Goal: Information Seeking & Learning: Learn about a topic

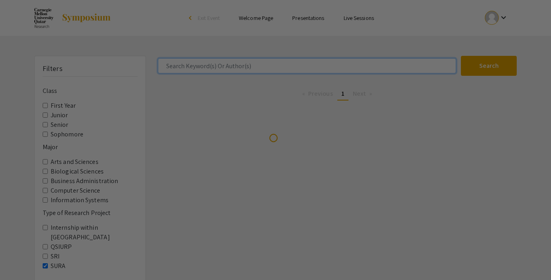
click at [259, 65] on input "Search Keyword(s) Or Author(s)" at bounding box center [307, 65] width 298 height 15
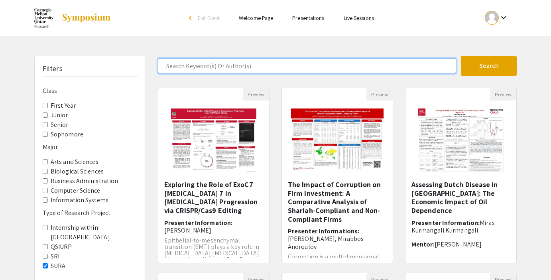
type input "khadija"
click at [460, 56] on button "Search" at bounding box center [488, 66] width 56 height 20
click at [236, 65] on input "Search Keyword(s) Or Author(s)" at bounding box center [307, 65] width 298 height 15
type input "khadija"
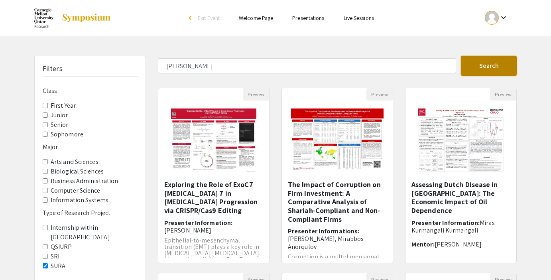
click at [480, 56] on button "Search" at bounding box center [488, 66] width 56 height 20
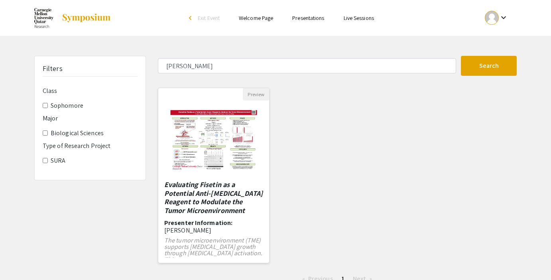
click at [238, 196] on em "Evaluating Fisetin as a Potential Anti-Cancer Reagent to Modulate the Tumor Mic…" at bounding box center [213, 197] width 98 height 35
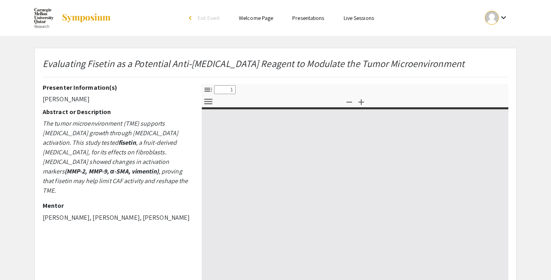
select select "custom"
type input "0"
select select "custom"
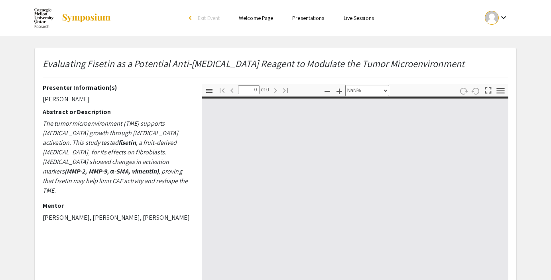
type input "1"
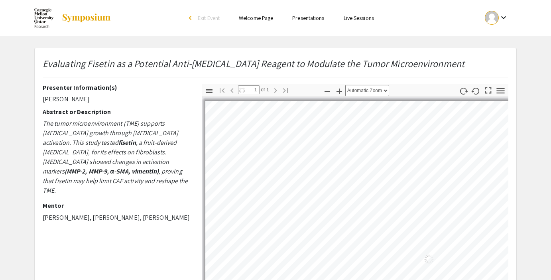
select select "custom"
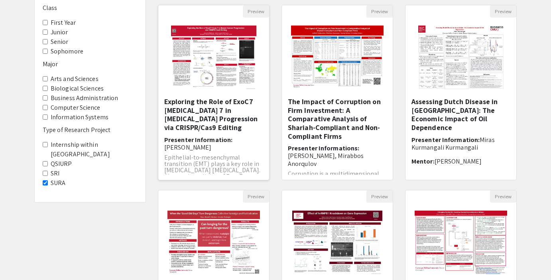
scroll to position [88, 0]
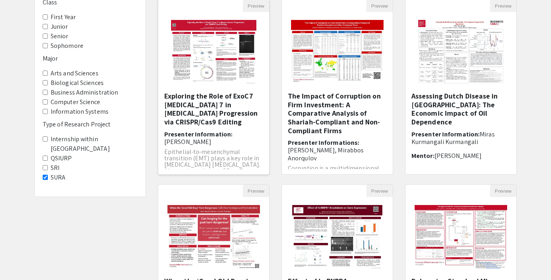
click at [226, 136] on h6 "Presenter Information: Maryam Al-Shahwani" at bounding box center [213, 137] width 99 height 15
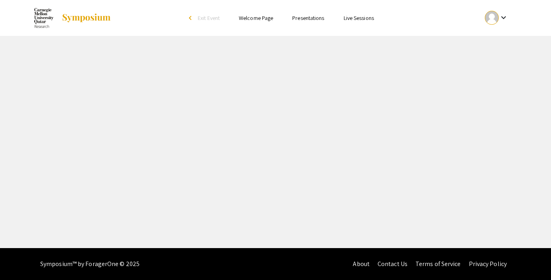
select select "custom"
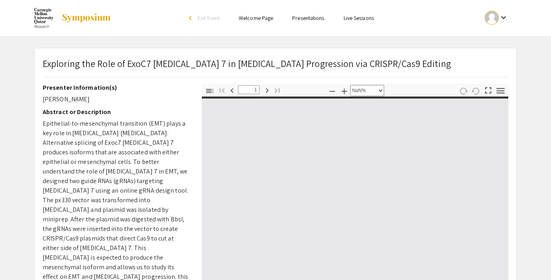
type input "0"
select select "custom"
type input "1"
select select "auto"
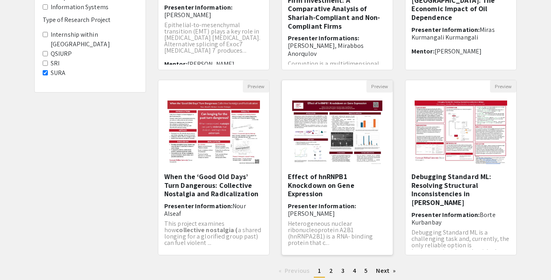
scroll to position [249, 0]
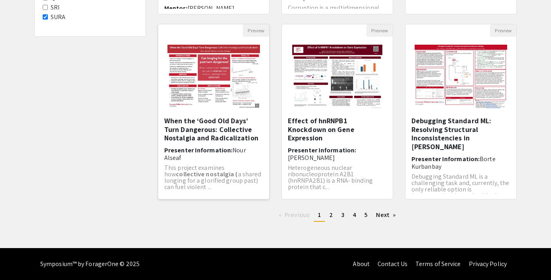
click at [223, 153] on h6 "Presenter Information: Nour Alseaf" at bounding box center [213, 153] width 99 height 15
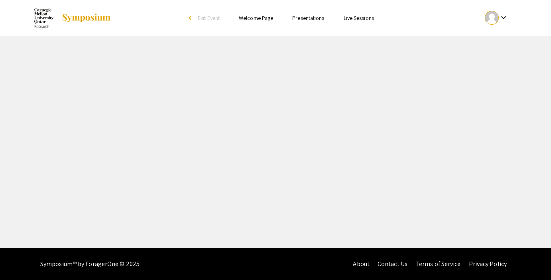
select select "custom"
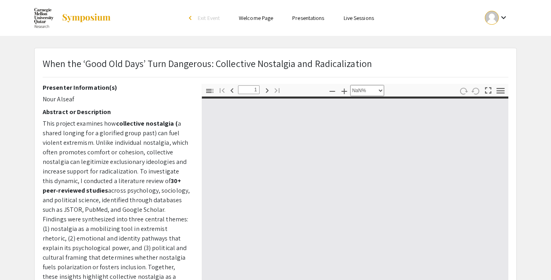
type input "0"
select select "custom"
type input "1"
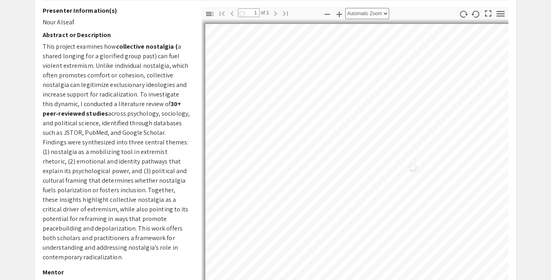
select select "auto"
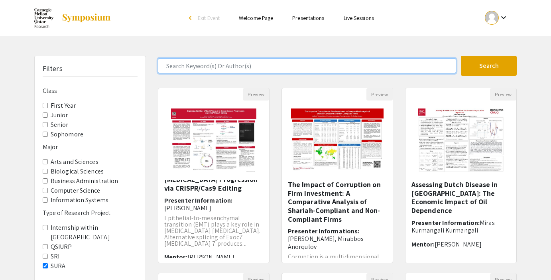
click at [335, 69] on input "Search Keyword(s) Or Author(s)" at bounding box center [307, 65] width 298 height 15
type input "polina"
click at [460, 56] on button "Search" at bounding box center [488, 66] width 56 height 20
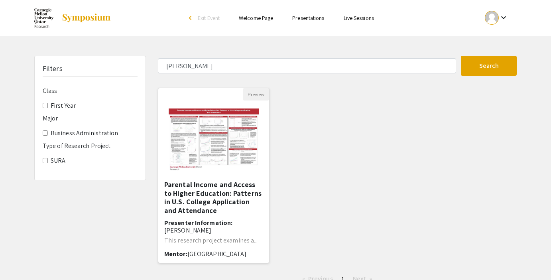
click at [241, 138] on div at bounding box center [213, 140] width 111 height 80
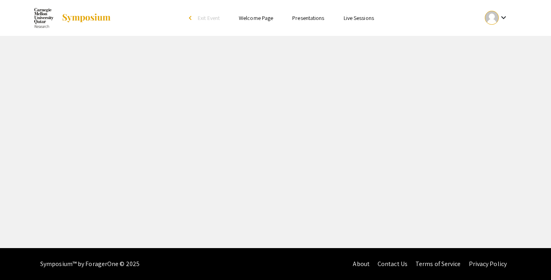
select select "custom"
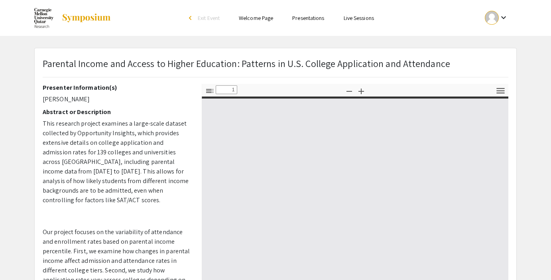
type input "0"
select select "custom"
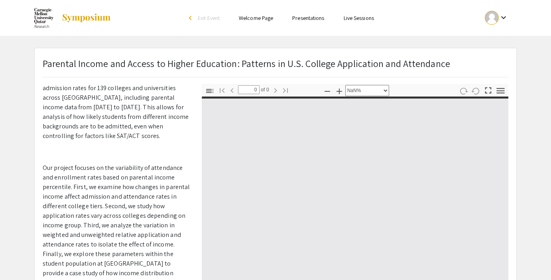
type input "1"
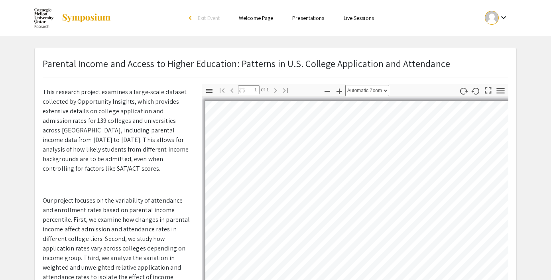
scroll to position [204, 0]
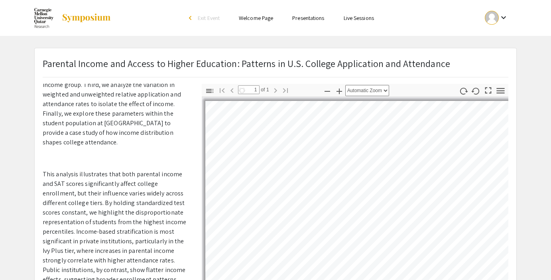
select select "auto"
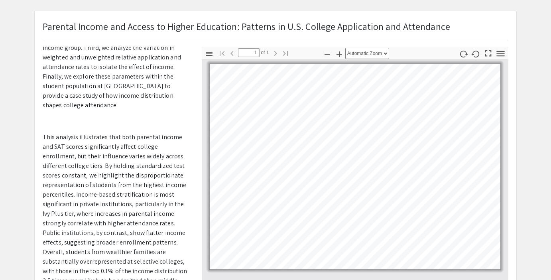
scroll to position [39, 0]
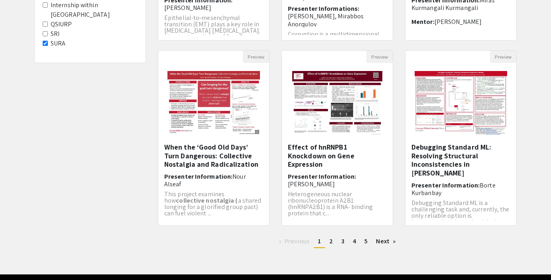
scroll to position [216, 0]
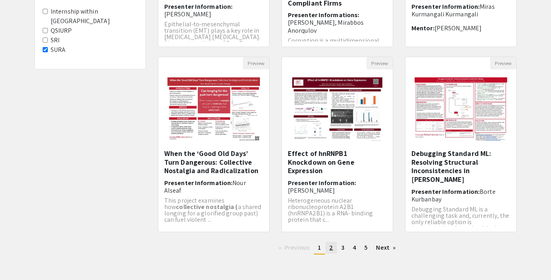
click at [329, 251] on link "page 2" at bounding box center [331, 247] width 12 height 12
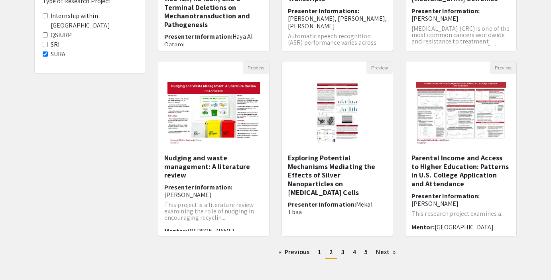
scroll to position [213, 0]
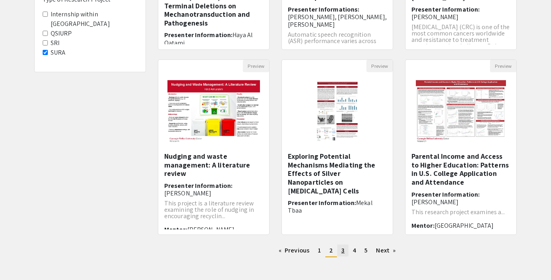
click at [338, 251] on link "page 3" at bounding box center [342, 250] width 11 height 12
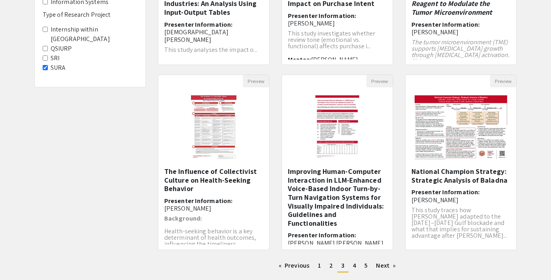
scroll to position [199, 0]
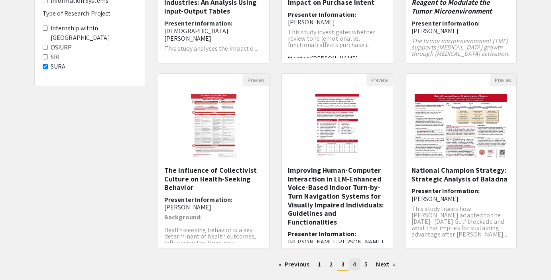
click at [354, 262] on span "4" at bounding box center [354, 264] width 3 height 8
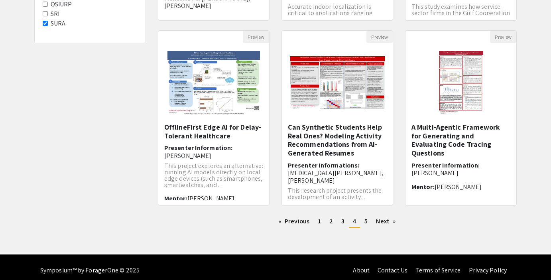
scroll to position [249, 0]
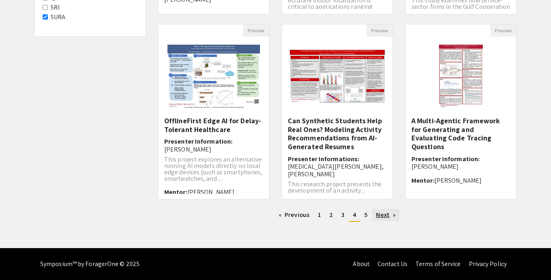
click at [383, 216] on link "Next page" at bounding box center [385, 215] width 27 height 12
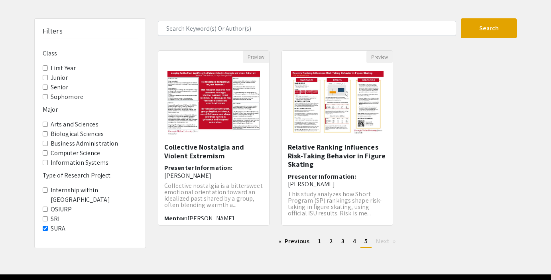
scroll to position [37, 0]
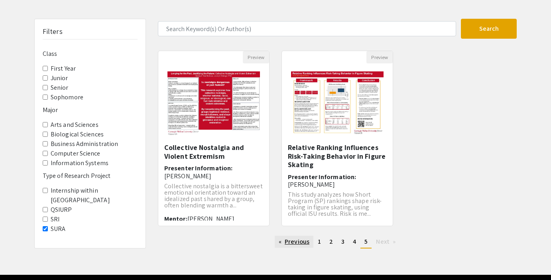
click at [295, 244] on link "Previous page" at bounding box center [293, 241] width 39 height 12
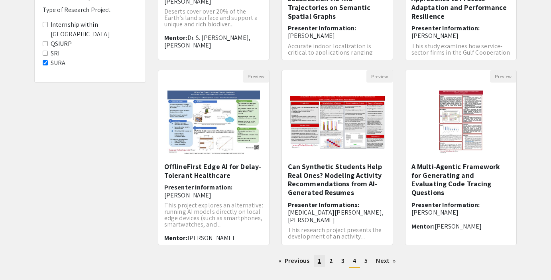
scroll to position [249, 0]
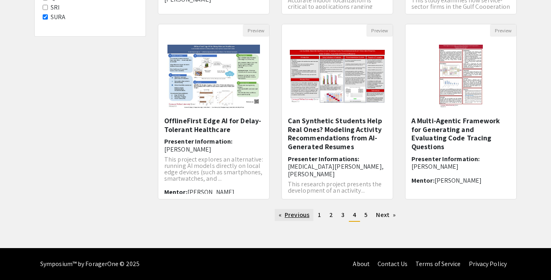
click at [293, 217] on link "Previous page" at bounding box center [293, 215] width 39 height 12
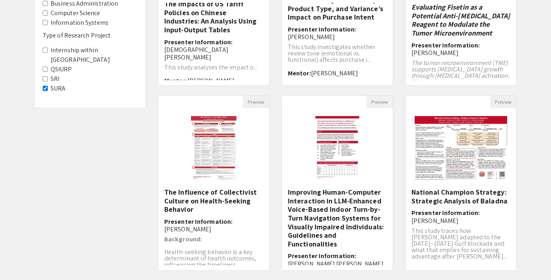
scroll to position [249, 0]
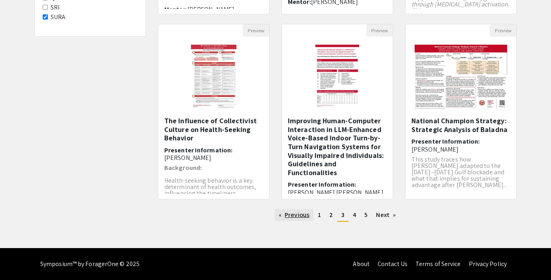
click at [304, 217] on link "Previous page" at bounding box center [293, 215] width 39 height 12
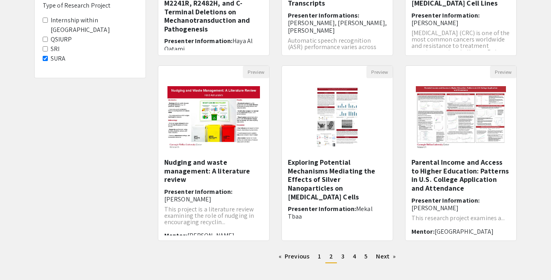
scroll to position [219, 0]
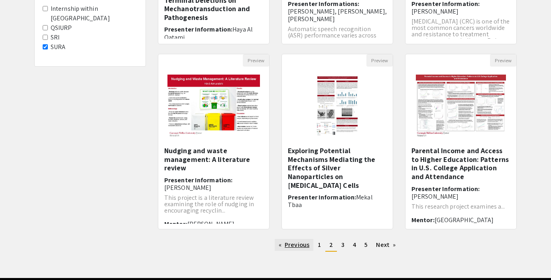
click at [304, 246] on link "Previous page" at bounding box center [293, 245] width 39 height 12
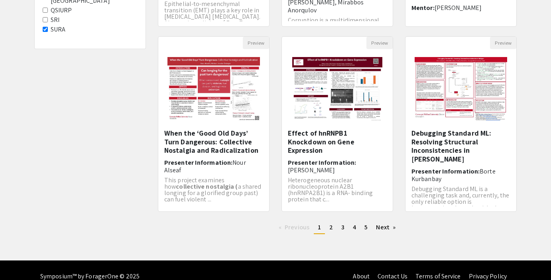
scroll to position [249, 0]
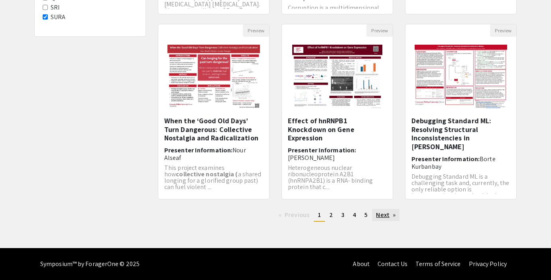
click at [384, 218] on link "Next page" at bounding box center [385, 215] width 27 height 12
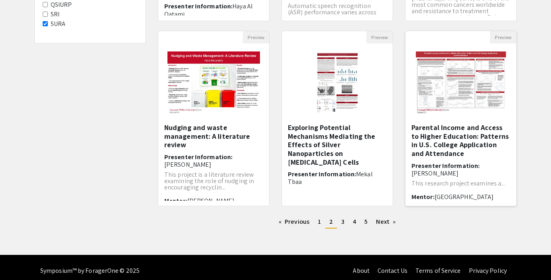
scroll to position [249, 0]
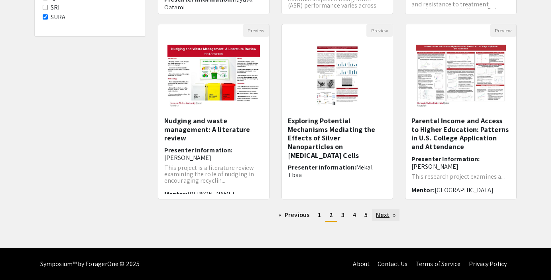
click at [380, 217] on link "Next page" at bounding box center [385, 215] width 27 height 12
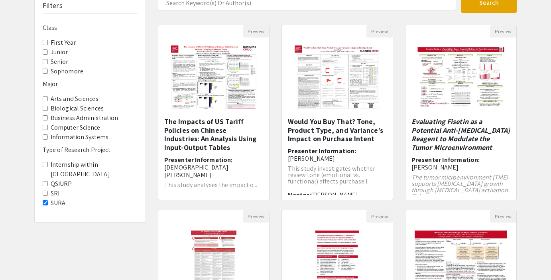
scroll to position [52, 0]
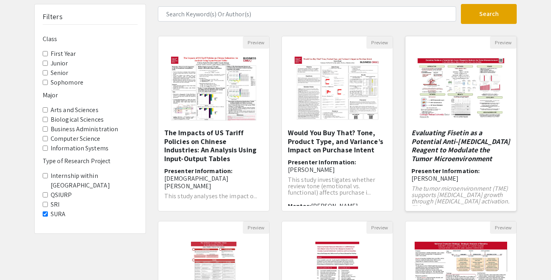
click at [458, 160] on em "Evaluating Fisetin as a Potential Anti-Cancer Reagent to Modulate the Tumor Mic…" at bounding box center [460, 145] width 98 height 35
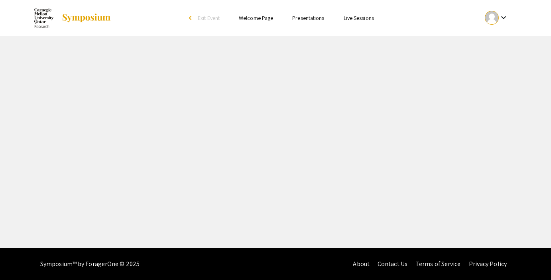
select select "custom"
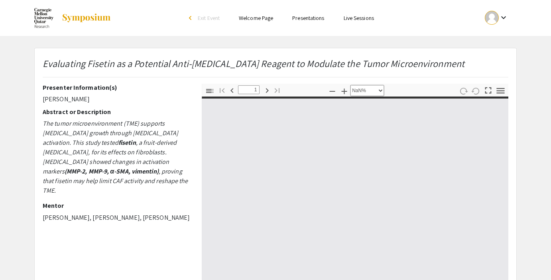
type input "0"
select select "custom"
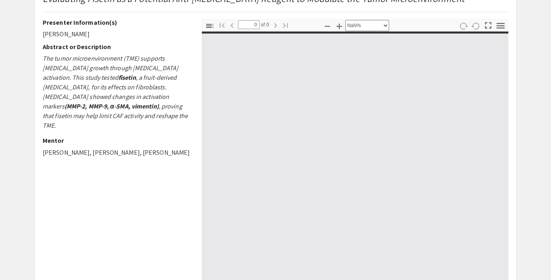
type input "1"
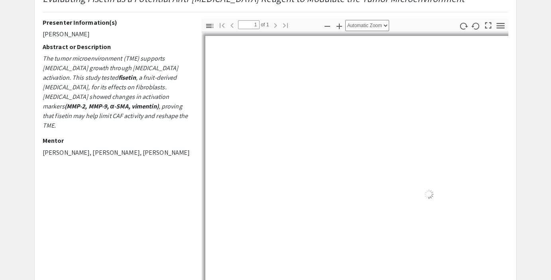
scroll to position [28, 0]
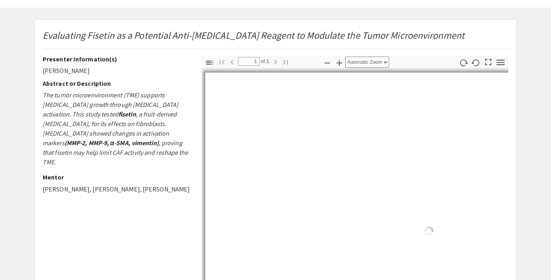
select select "custom"
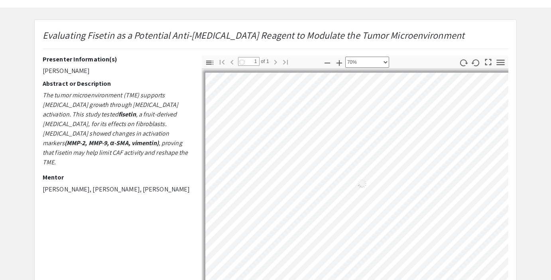
scroll to position [0, 0]
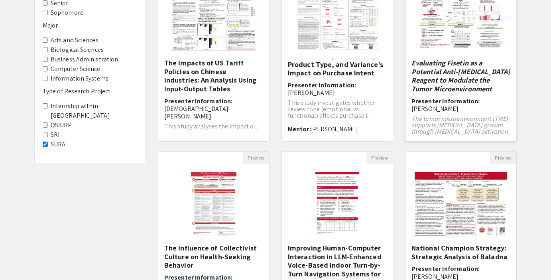
scroll to position [24, 0]
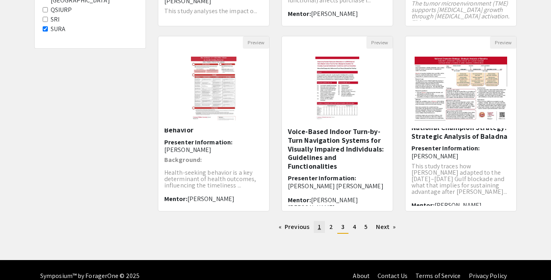
click at [319, 227] on span "1" at bounding box center [318, 226] width 3 height 8
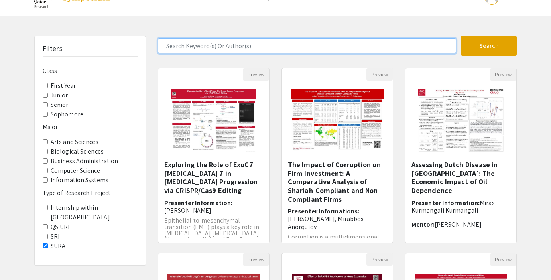
click at [223, 47] on input "Search Keyword(s) Or Author(s)" at bounding box center [307, 45] width 298 height 15
type input "haya"
click at [460, 36] on button "Search" at bounding box center [488, 46] width 56 height 20
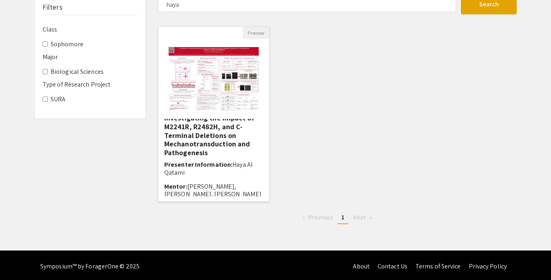
click at [219, 141] on h5 "The Exploration of Disease-Associated Piezo1 Mutations: Investigating the Impac…" at bounding box center [213, 126] width 99 height 60
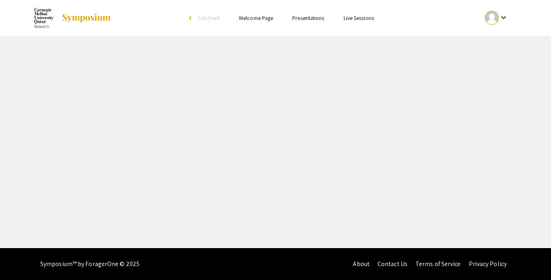
select select "custom"
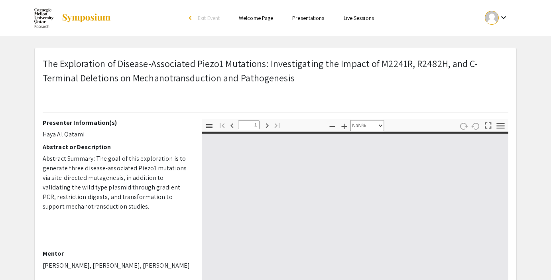
type input "0"
select select "custom"
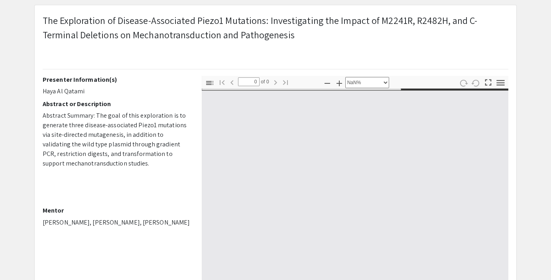
type input "1"
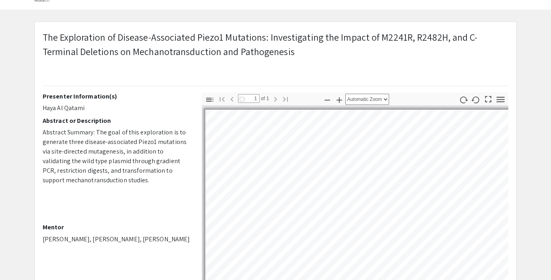
select select "custom"
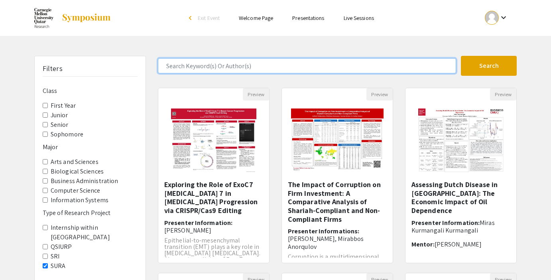
click at [385, 65] on input "Search Keyword(s) Or Author(s)" at bounding box center [307, 65] width 298 height 15
type input "khadija"
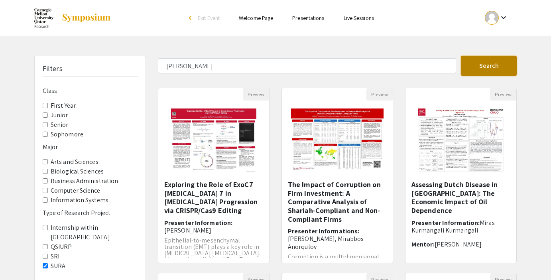
click at [488, 69] on button "Search" at bounding box center [488, 66] width 56 height 20
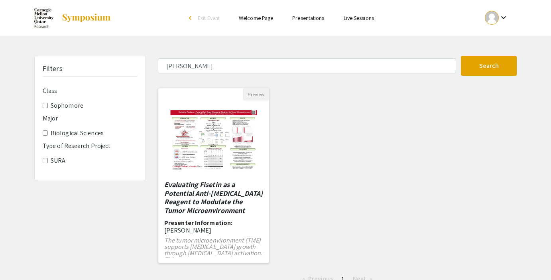
click at [214, 176] on img "Open Presentation <p><em>Evaluating Fisetin as a Potential Anti-Cancer Reagent …" at bounding box center [214, 140] width 106 height 80
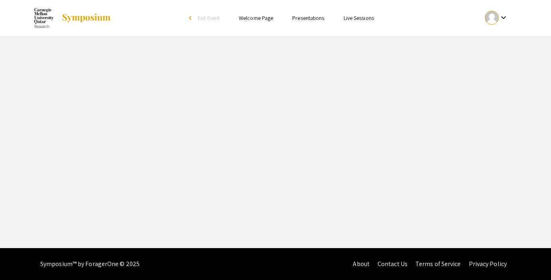
select select "custom"
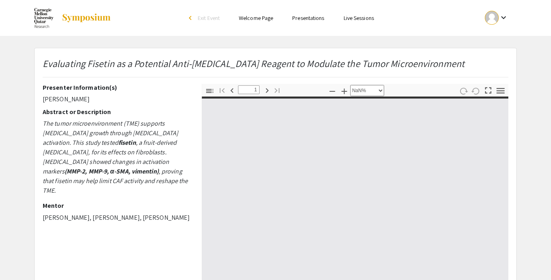
type input "0"
select select "custom"
type input "1"
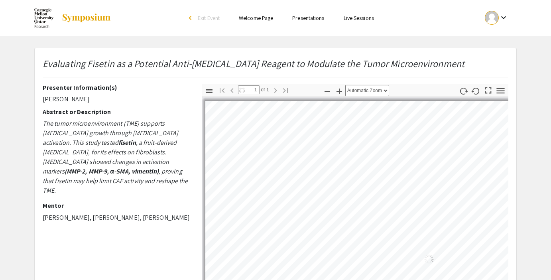
select select "custom"
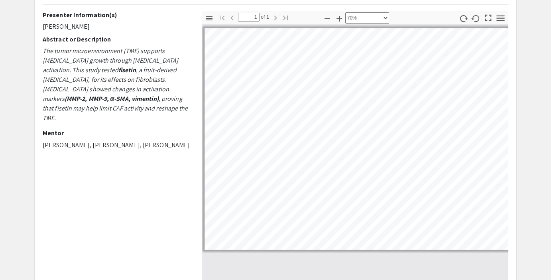
scroll to position [73, 0]
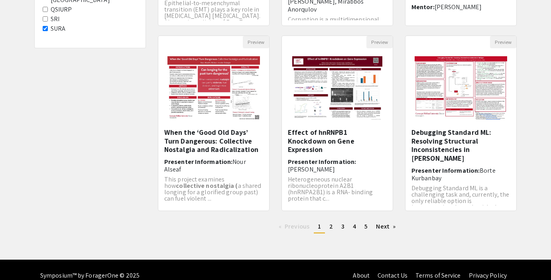
scroll to position [238, 0]
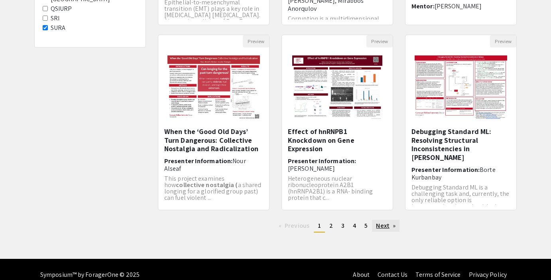
click at [375, 224] on link "Next page" at bounding box center [385, 225] width 27 height 12
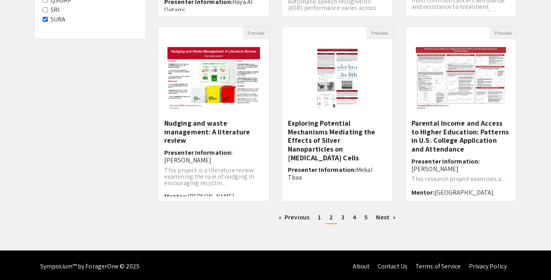
scroll to position [247, 0]
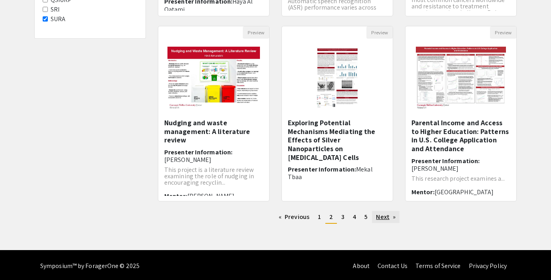
click at [388, 216] on link "Next page" at bounding box center [385, 217] width 27 height 12
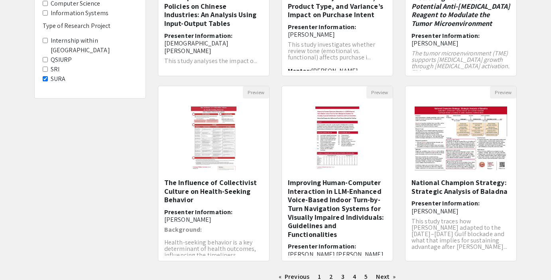
scroll to position [249, 0]
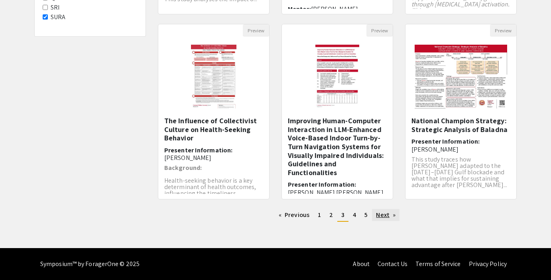
click at [387, 214] on link "Next page" at bounding box center [385, 215] width 27 height 12
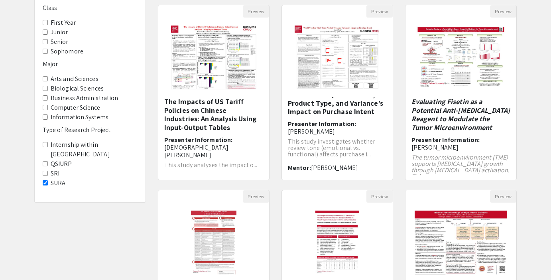
scroll to position [249, 0]
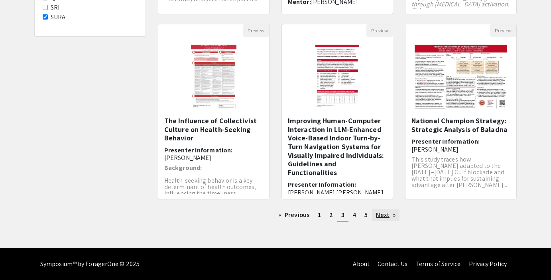
click at [383, 213] on link "Next page" at bounding box center [385, 215] width 27 height 12
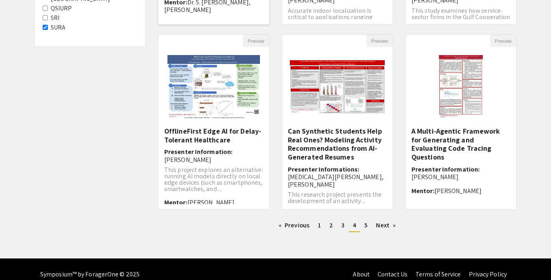
scroll to position [235, 0]
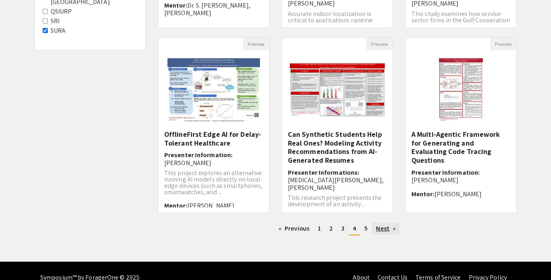
click at [384, 227] on link "Next page" at bounding box center [385, 228] width 27 height 12
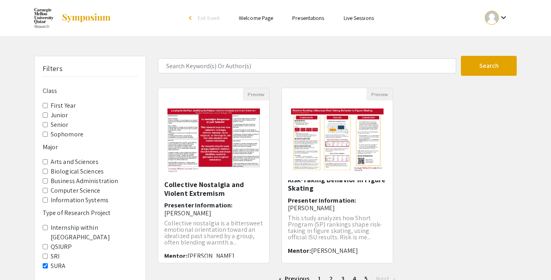
scroll to position [64, 0]
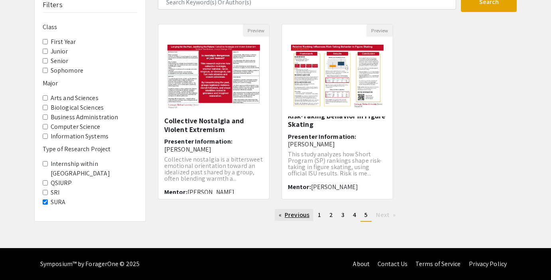
click at [298, 219] on link "Previous page" at bounding box center [293, 215] width 39 height 12
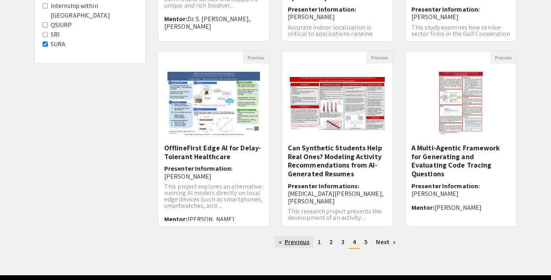
click at [300, 246] on link "Previous page" at bounding box center [293, 242] width 39 height 12
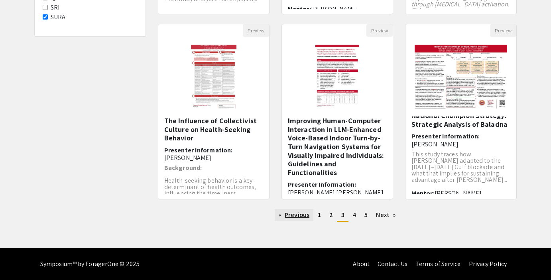
click at [302, 218] on link "Previous page" at bounding box center [293, 215] width 39 height 12
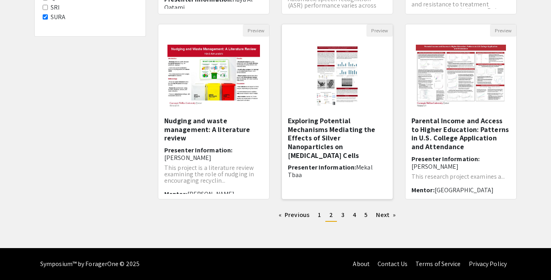
click at [328, 66] on img "Open Presentation <p>Exploring Potential Mechanisms Mediating the Effects of Si…" at bounding box center [336, 77] width 61 height 80
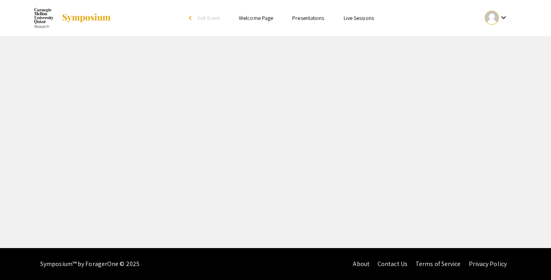
select select "custom"
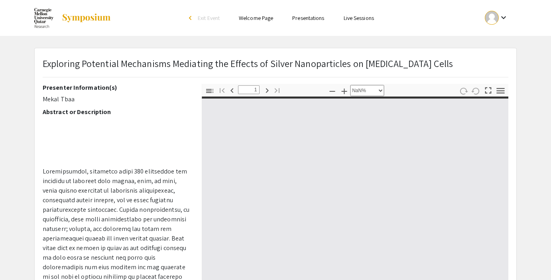
type input "0"
select select "custom"
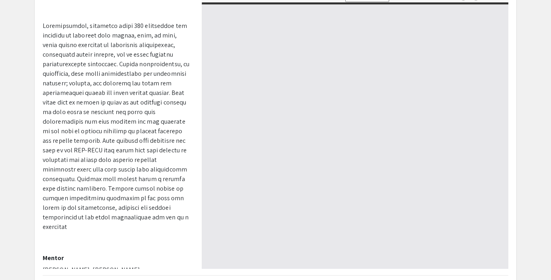
type input "1"
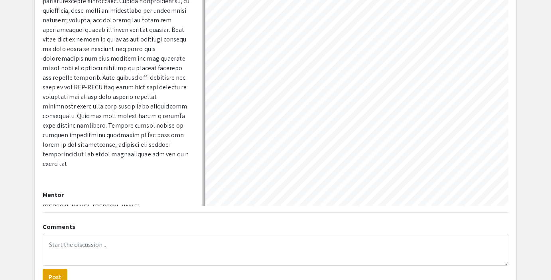
select select "auto"
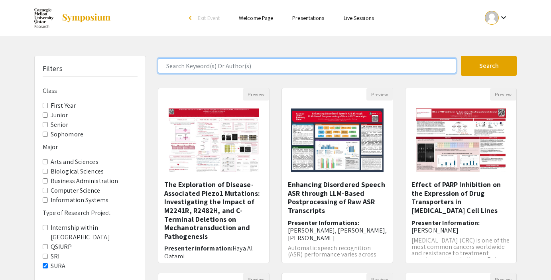
click at [303, 62] on input "Search Keyword(s) Or Author(s)" at bounding box center [307, 65] width 298 height 15
click at [460, 56] on button "Search" at bounding box center [488, 66] width 56 height 20
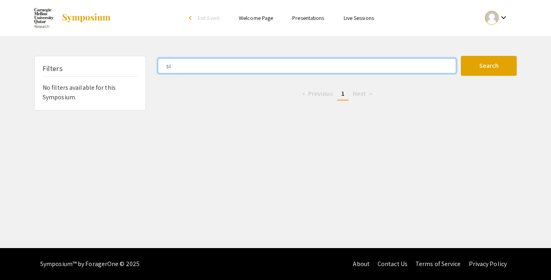
type input "s"
click at [460, 56] on button "Search" at bounding box center [488, 66] width 56 height 20
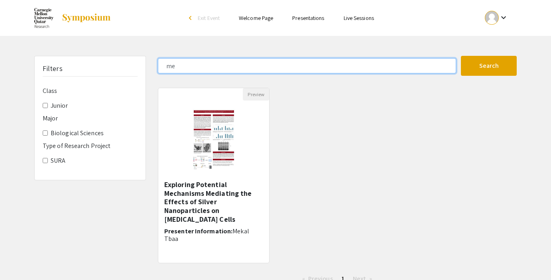
type input "m"
click at [460, 56] on button "Search" at bounding box center [488, 66] width 56 height 20
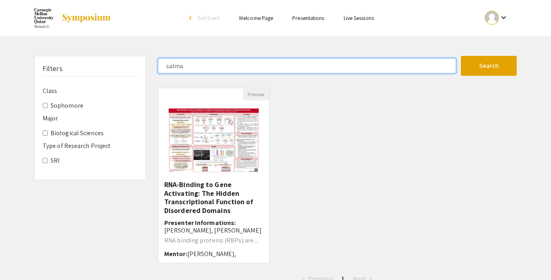
drag, startPoint x: 211, startPoint y: 68, endPoint x: 161, endPoint y: 69, distance: 50.2
click at [161, 69] on input "salma" at bounding box center [307, 65] width 298 height 15
click at [460, 56] on button "Search" at bounding box center [488, 66] width 56 height 20
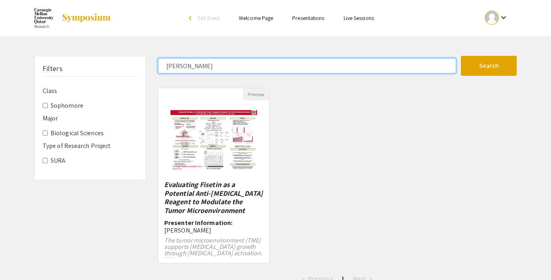
click at [174, 67] on input "khadija" at bounding box center [307, 65] width 298 height 15
click at [460, 56] on button "Search" at bounding box center [488, 66] width 56 height 20
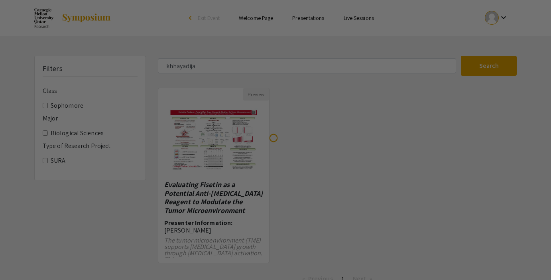
click at [174, 67] on div at bounding box center [275, 140] width 551 height 280
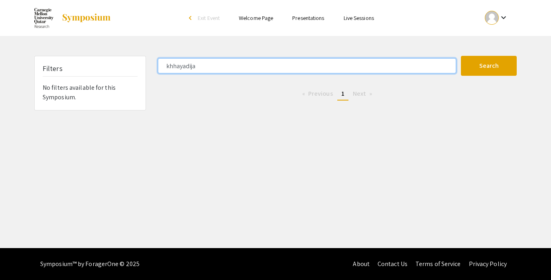
click at [185, 67] on input "khhayadija" at bounding box center [307, 65] width 298 height 15
click at [460, 56] on button "Search" at bounding box center [488, 66] width 56 height 20
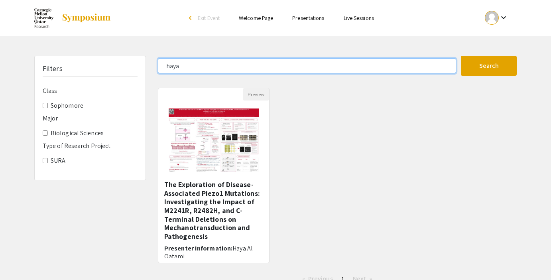
click at [170, 63] on input "haya" at bounding box center [307, 65] width 298 height 15
type input "khadija"
click at [460, 56] on button "Search" at bounding box center [488, 66] width 56 height 20
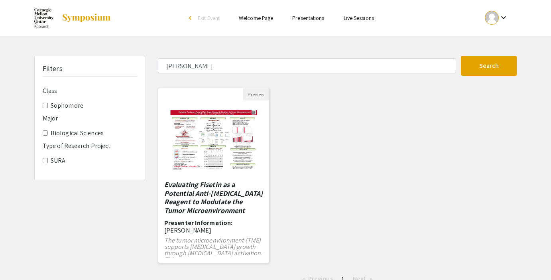
click at [204, 149] on img "Open Presentation <p><em>Evaluating Fisetin as a Potential Anti-Cancer Reagent …" at bounding box center [214, 140] width 106 height 80
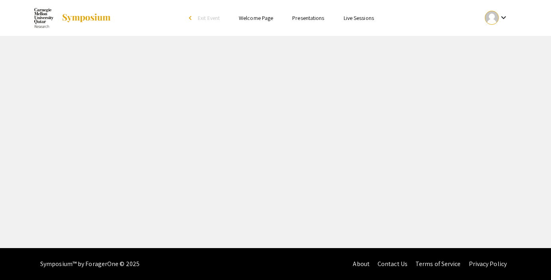
select select "custom"
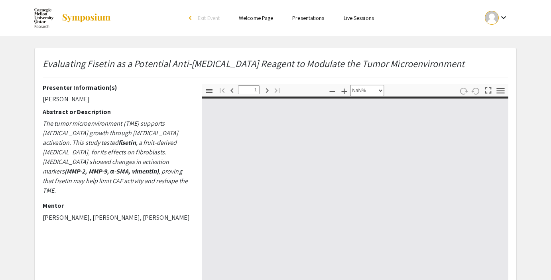
type input "0"
select select "custom"
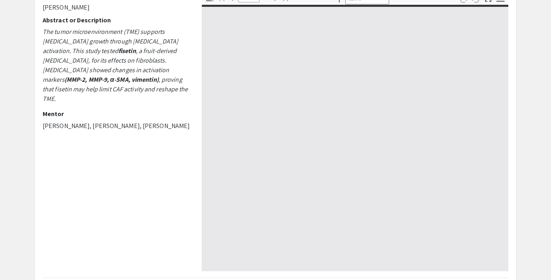
type input "1"
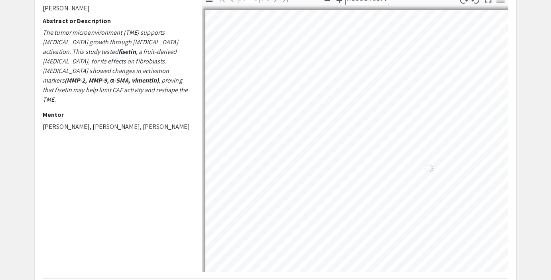
select select "custom"
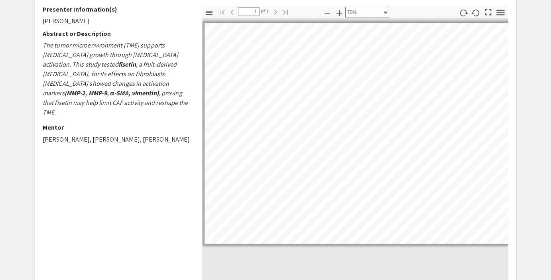
scroll to position [72, 0]
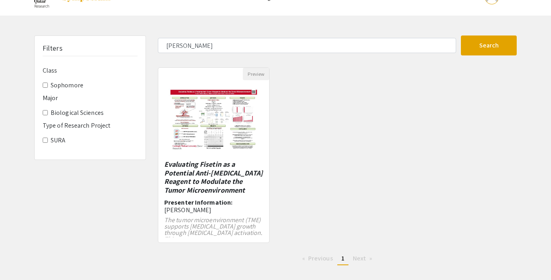
scroll to position [13, 0]
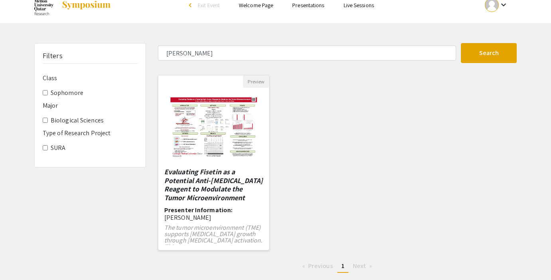
click at [217, 138] on img "Open Presentation <p><em>Evaluating Fisetin as a Potential Anti-Cancer Reagent …" at bounding box center [214, 128] width 106 height 80
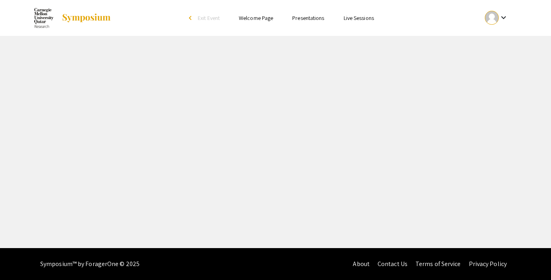
select select "custom"
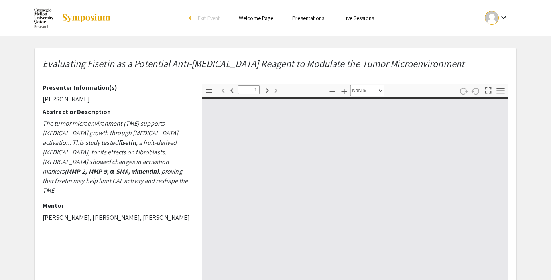
type input "0"
select select "custom"
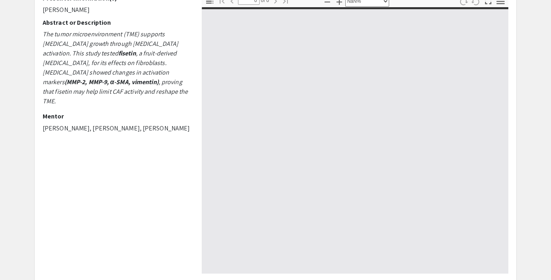
scroll to position [90, 0]
type input "1"
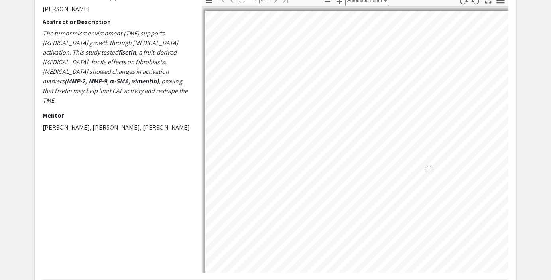
select select "custom"
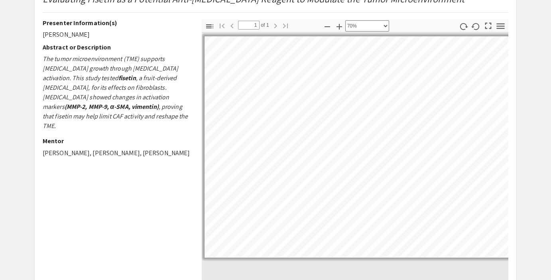
scroll to position [60, 0]
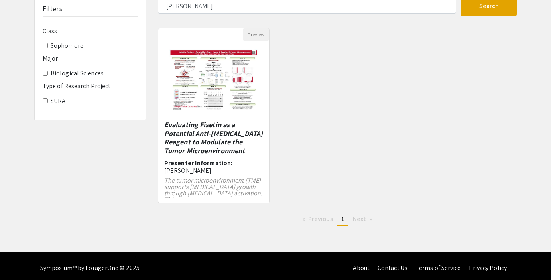
scroll to position [13, 0]
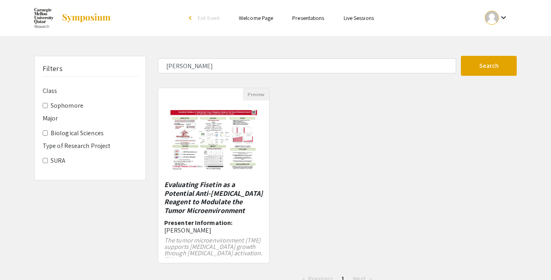
scroll to position [13, 0]
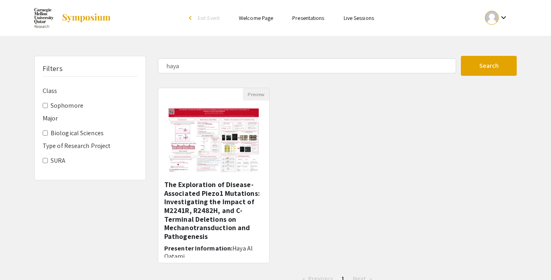
type input "khadija"
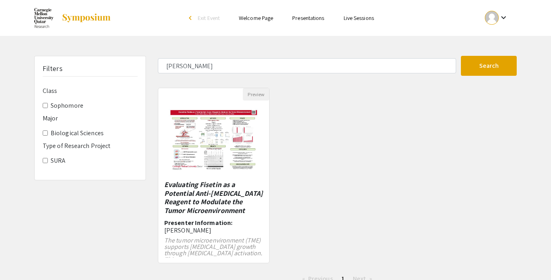
scroll to position [13, 0]
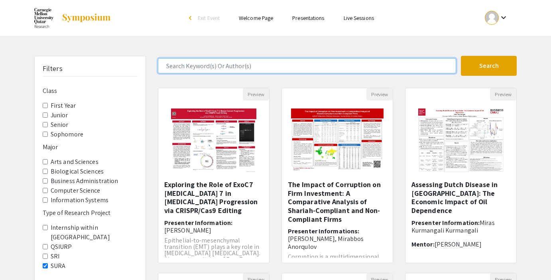
click at [235, 65] on input "Search Keyword(s) Or Author(s)" at bounding box center [307, 65] width 298 height 15
type input "haya"
click at [460, 56] on button "Search" at bounding box center [488, 66] width 56 height 20
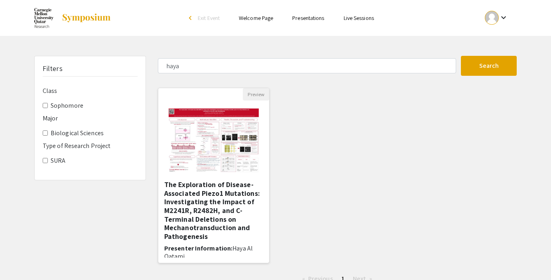
click at [225, 196] on h5 "The Exploration of Disease-Associated Piezo1 Mutations: Investigating the Impac…" at bounding box center [213, 210] width 99 height 60
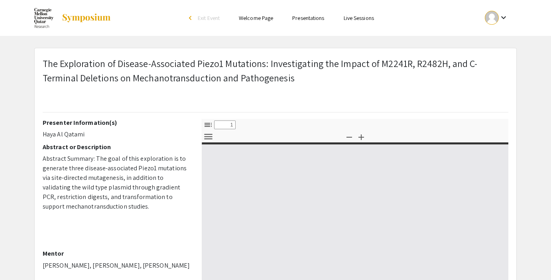
select select "custom"
type input "0"
select select "custom"
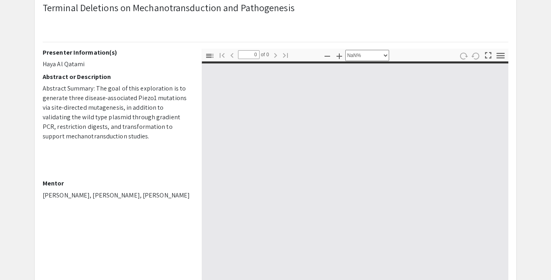
scroll to position [72, 0]
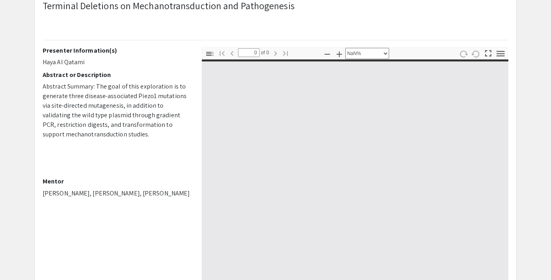
type input "1"
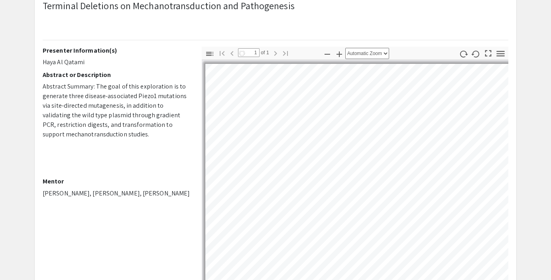
select select "custom"
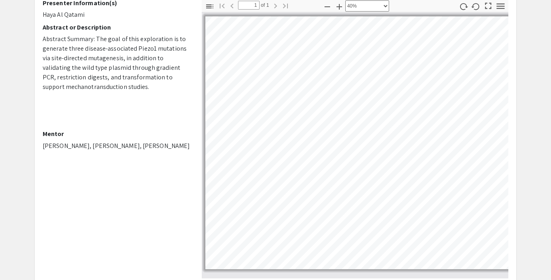
scroll to position [111, 0]
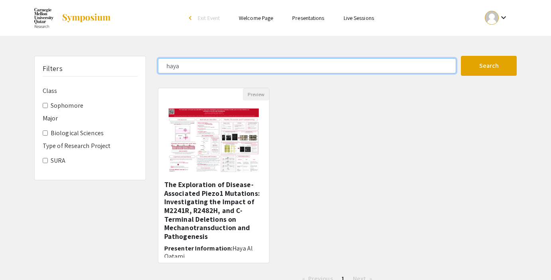
click at [170, 65] on input "haya" at bounding box center [307, 65] width 298 height 15
type input "s"
type input "mekal"
click at [460, 56] on button "Search" at bounding box center [488, 66] width 56 height 20
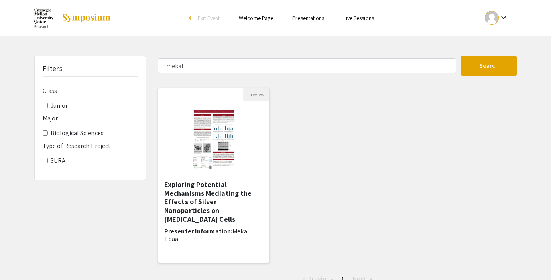
click at [225, 134] on img "Open Presentation <p>Exploring Potential Mechanisms Mediating the Effects of Si…" at bounding box center [213, 140] width 61 height 80
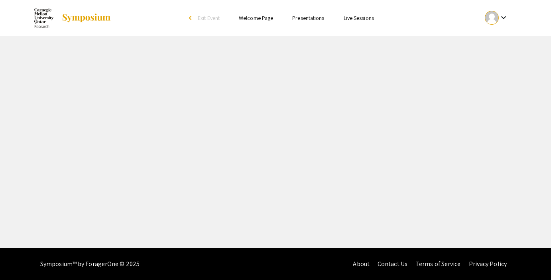
select select "custom"
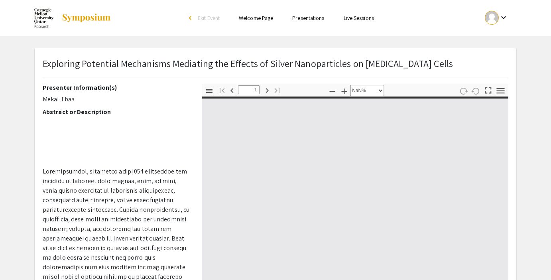
type input "0"
select select "custom"
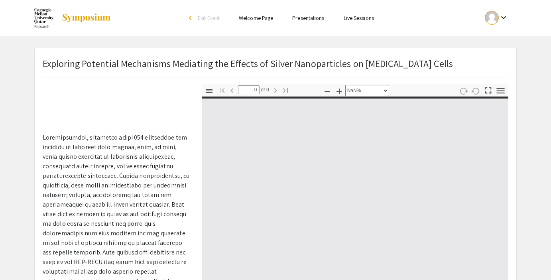
scroll to position [51, 0]
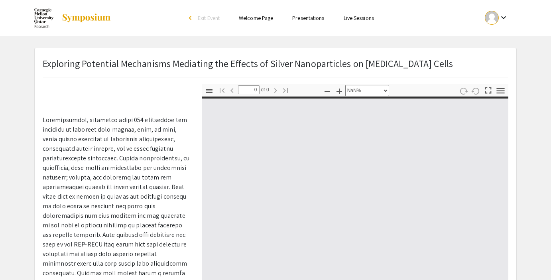
type input "1"
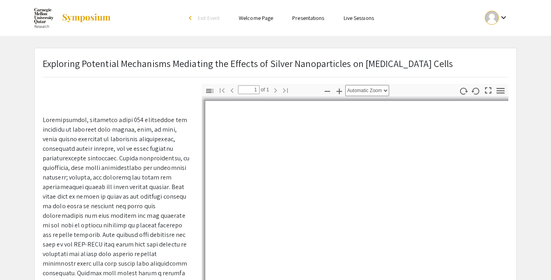
select select "auto"
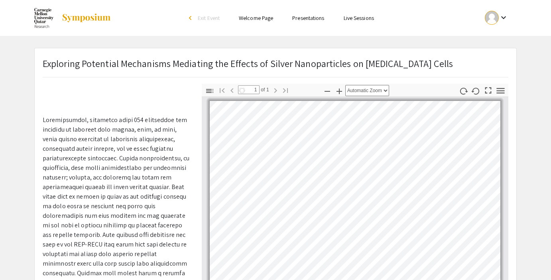
scroll to position [3, 0]
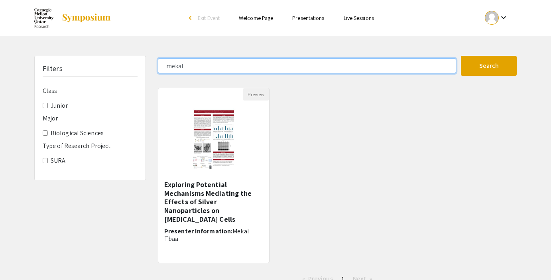
drag, startPoint x: 207, startPoint y: 69, endPoint x: 148, endPoint y: 63, distance: 59.3
click at [148, 63] on div "Filters Class Junior Major Biological Sciences Type of Research Project [PERSON…" at bounding box center [275, 174] width 494 height 236
type input "hind"
click at [460, 56] on button "Search" at bounding box center [488, 66] width 56 height 20
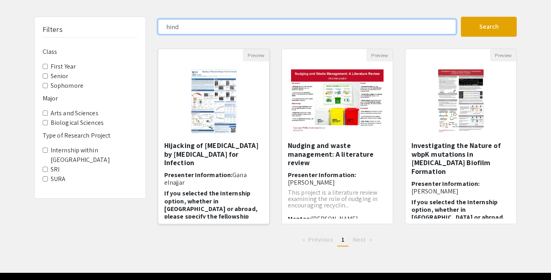
scroll to position [42, 0]
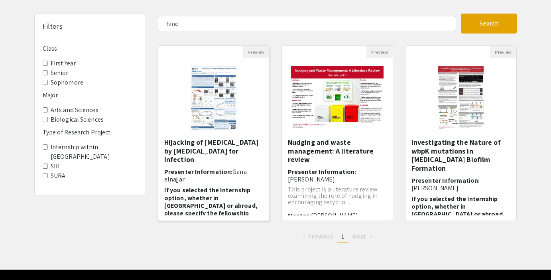
click at [222, 148] on h5 "Hijacking of [MEDICAL_DATA] by [MEDICAL_DATA] for Infection" at bounding box center [213, 151] width 99 height 26
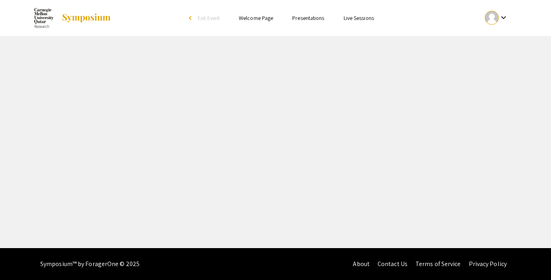
select select "custom"
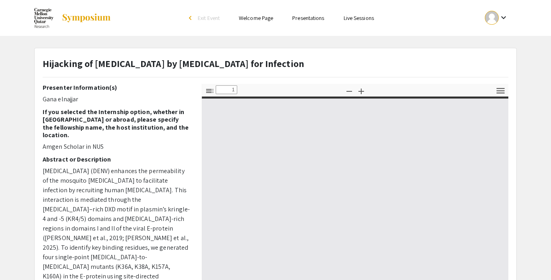
type input "0"
select select "custom"
type input "1"
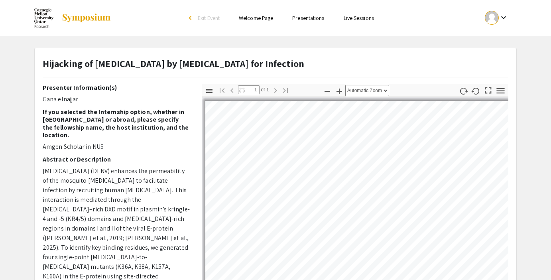
select select "auto"
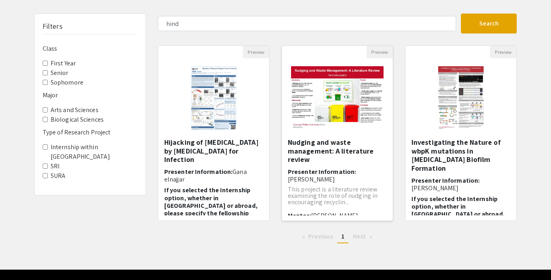
scroll to position [7, 0]
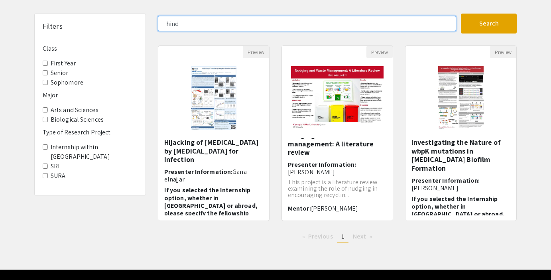
click at [196, 23] on input "hind" at bounding box center [307, 23] width 298 height 15
click at [460, 14] on button "Search" at bounding box center [488, 24] width 56 height 20
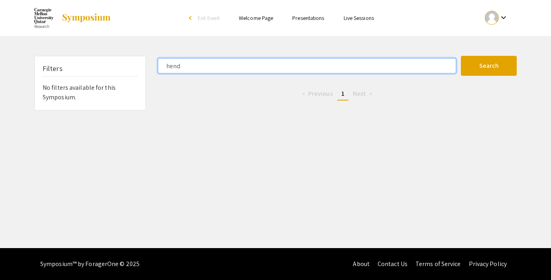
type input "hind"
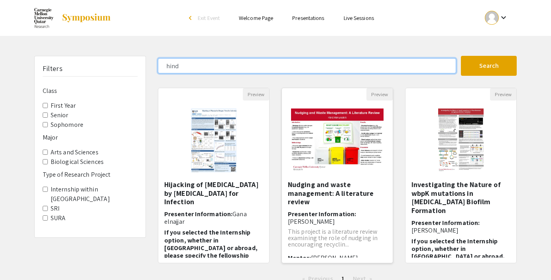
scroll to position [2, 0]
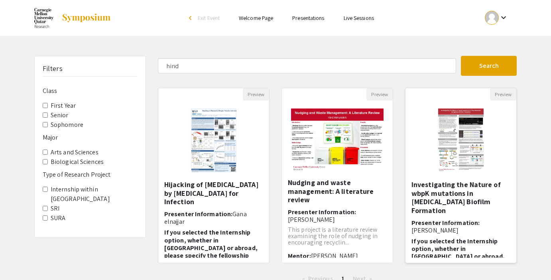
click at [438, 152] on img "Open Presentation <p>Investigating the Nature of wbpK mutations in Pseudomonas …" at bounding box center [460, 140] width 61 height 80
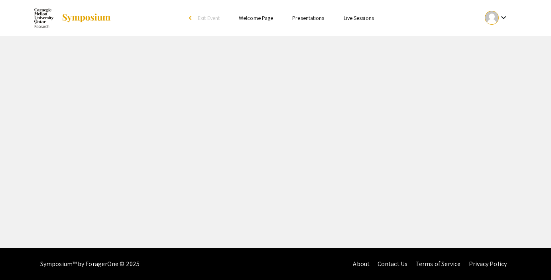
select select "custom"
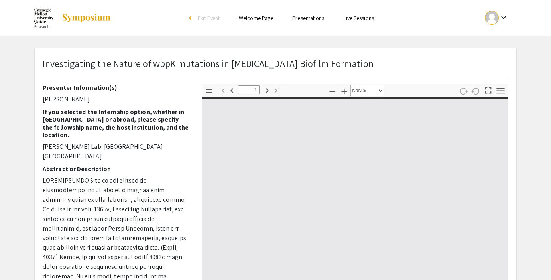
type input "0"
select select "custom"
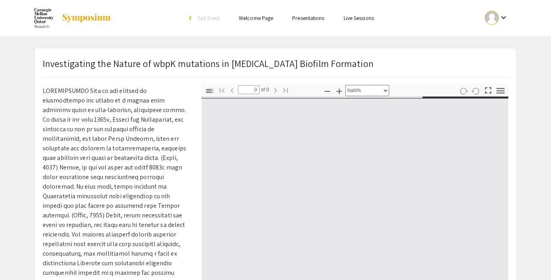
type input "1"
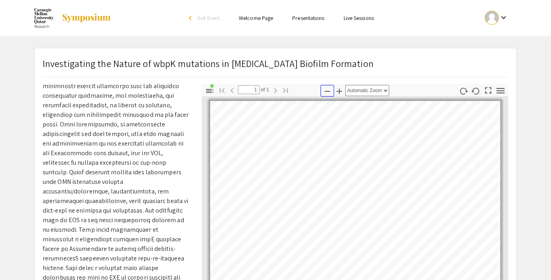
click at [328, 89] on icon "button" at bounding box center [327, 91] width 10 height 10
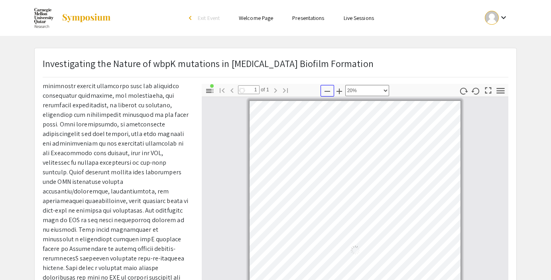
scroll to position [1, 0]
click at [328, 89] on icon "button" at bounding box center [327, 91] width 10 height 10
select select "custom"
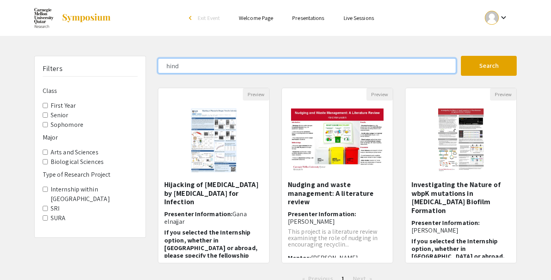
click at [187, 66] on input "hind" at bounding box center [307, 65] width 298 height 15
click at [174, 66] on input "hind" at bounding box center [307, 65] width 298 height 15
click at [460, 56] on button "Search" at bounding box center [488, 66] width 56 height 20
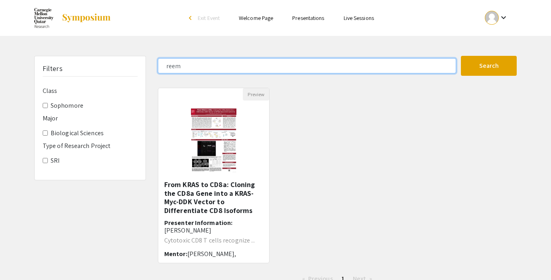
click at [172, 68] on input "reem" at bounding box center [307, 65] width 298 height 15
type input "tala"
click at [460, 56] on button "Search" at bounding box center [488, 66] width 56 height 20
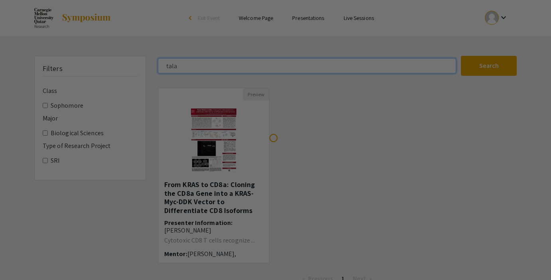
click at [460, 56] on button "Search" at bounding box center [488, 66] width 56 height 20
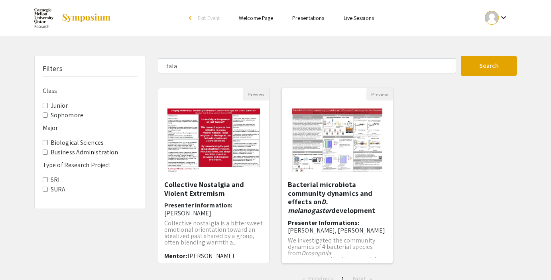
click at [328, 152] on img "Open Presentation <p>Bacterial microbiota community dynamics and effects on <em…" at bounding box center [337, 140] width 106 height 80
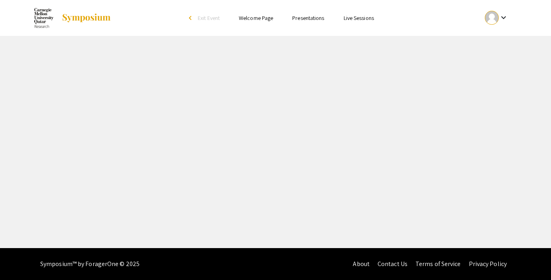
select select "custom"
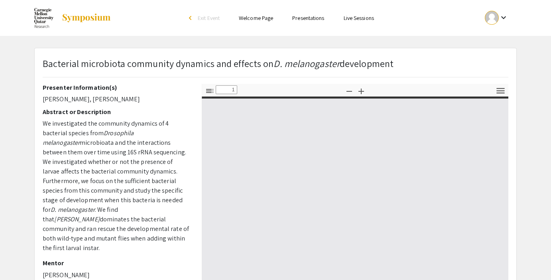
type input "0"
select select "custom"
click at [331, 87] on icon "button" at bounding box center [327, 91] width 10 height 10
type input "1"
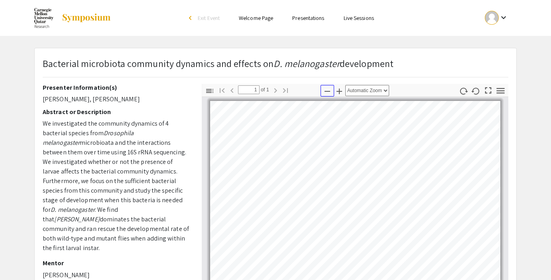
click at [327, 88] on icon "button" at bounding box center [327, 91] width 10 height 10
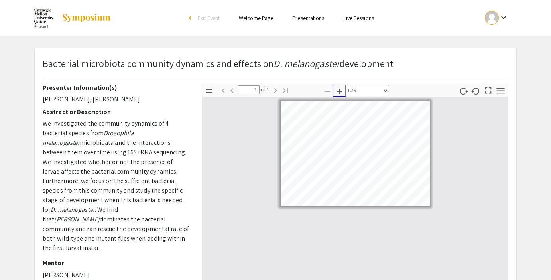
click at [339, 91] on icon "button" at bounding box center [339, 91] width 6 height 6
select select "custom"
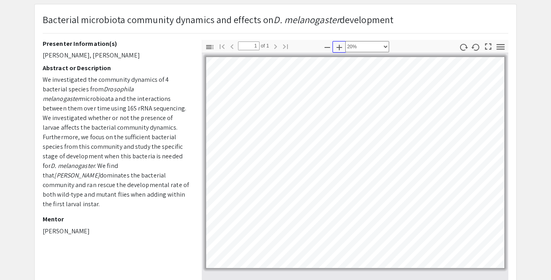
scroll to position [43, 0]
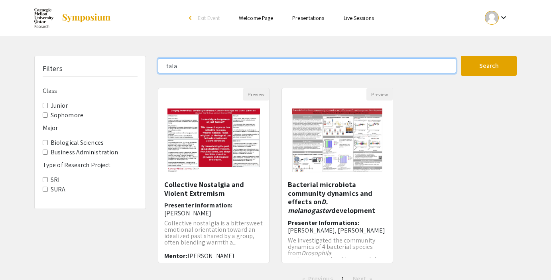
click at [174, 64] on input "tala" at bounding box center [307, 65] width 298 height 15
type input "ragad"
click at [460, 56] on button "Search" at bounding box center [488, 66] width 56 height 20
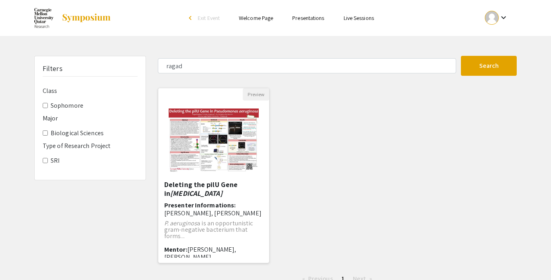
click at [193, 190] on em "[MEDICAL_DATA]" at bounding box center [196, 192] width 52 height 9
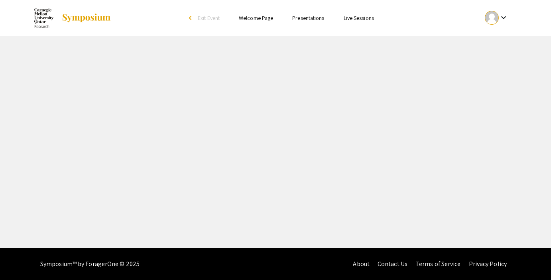
select select "custom"
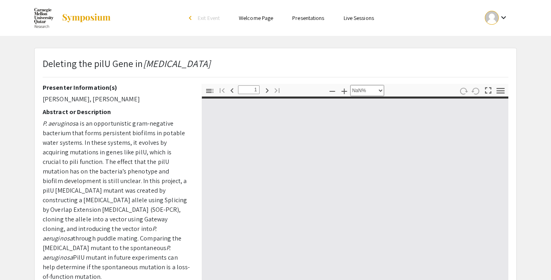
type input "0"
select select "custom"
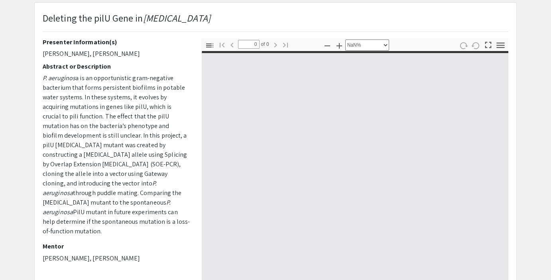
type input "1"
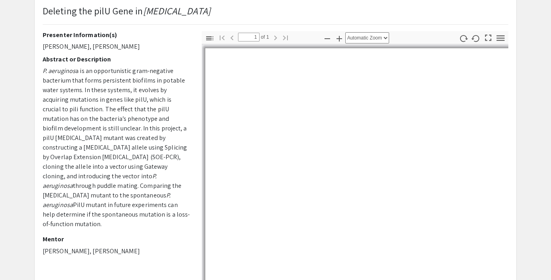
scroll to position [53, 0]
select select "auto"
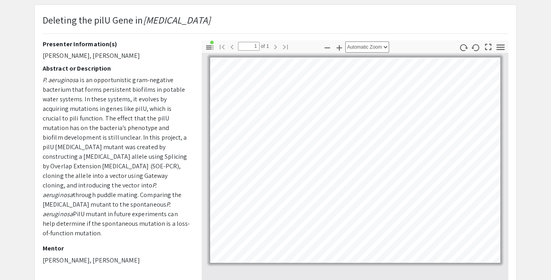
scroll to position [44, 0]
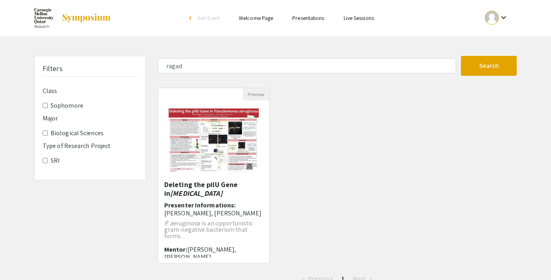
click at [103, 195] on div "Filters Class Sophomore Major Biological Sciences Type of Research Project SRI" at bounding box center [89, 174] width 123 height 236
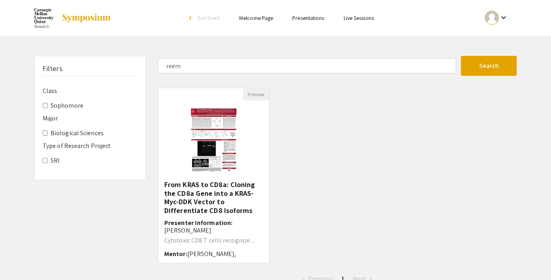
type input "hind"
